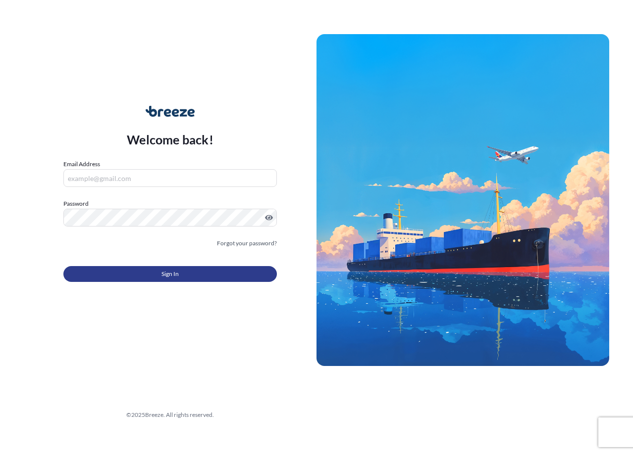
type input "[EMAIL_ADDRESS][DOMAIN_NAME]"
click at [158, 272] on button "Sign In" at bounding box center [169, 274] width 213 height 16
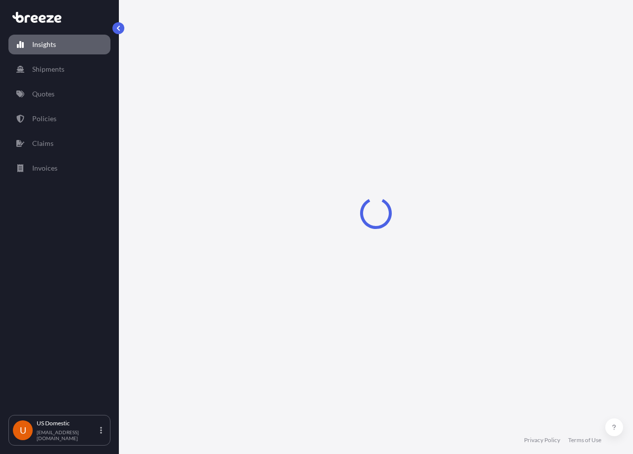
select select "2025"
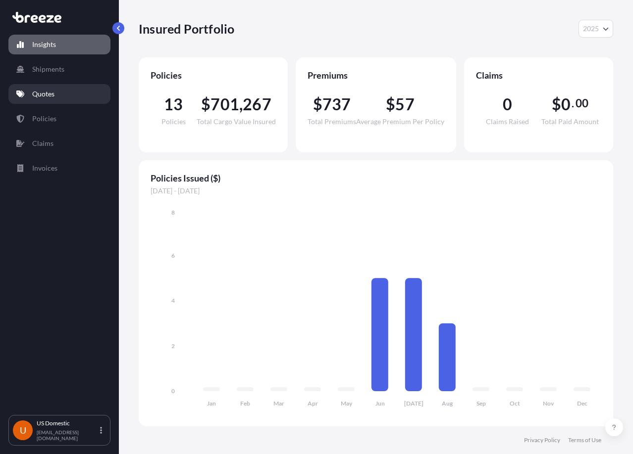
click at [53, 99] on p "Quotes" at bounding box center [43, 94] width 22 height 10
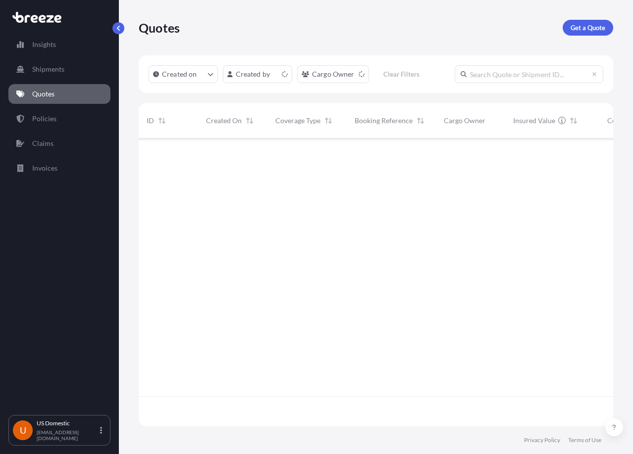
scroll to position [286, 467]
